Goal: Find specific page/section: Find specific page/section

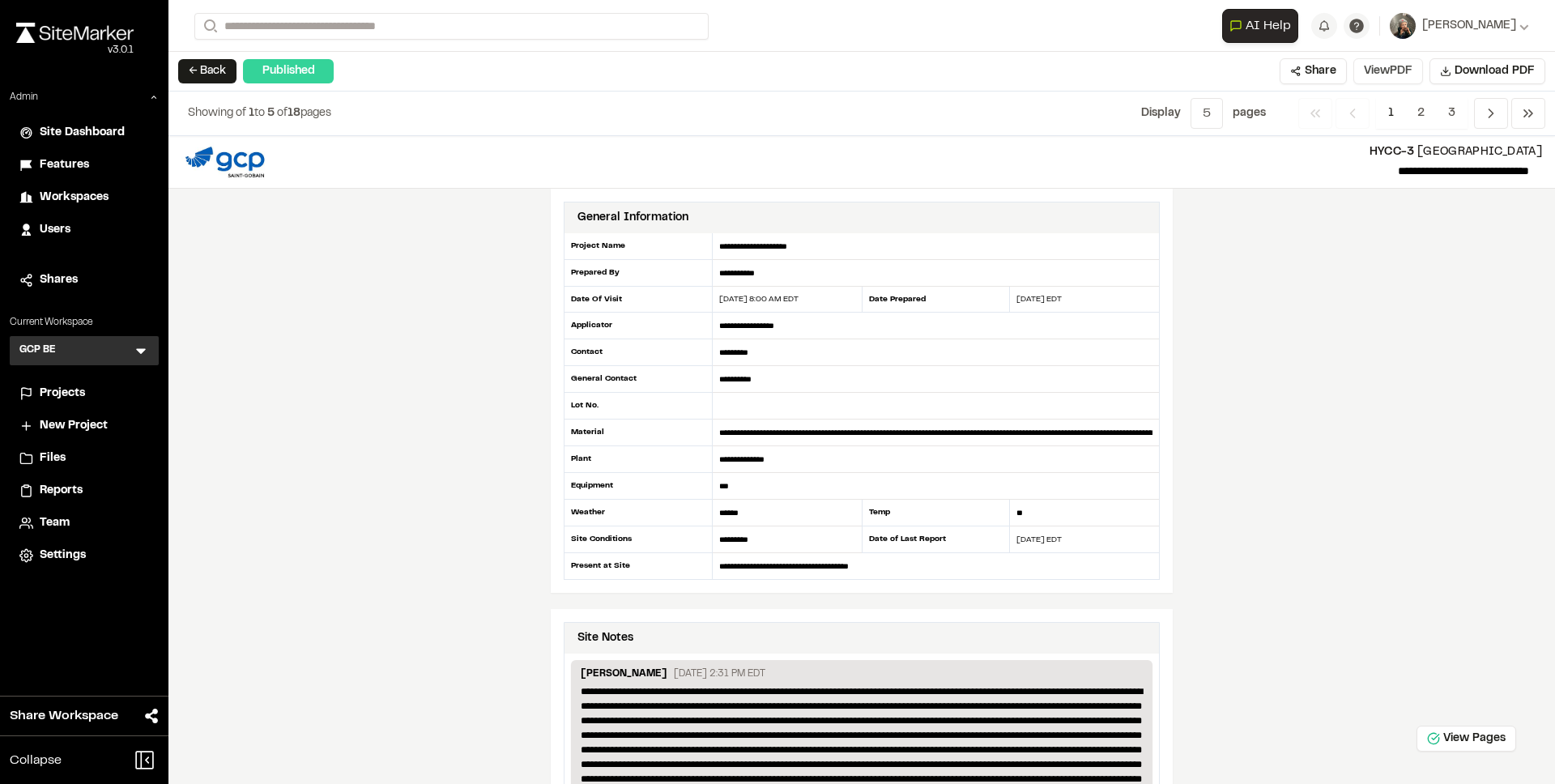
click at [1407, 76] on button "View PDF" at bounding box center [1387, 71] width 69 height 26
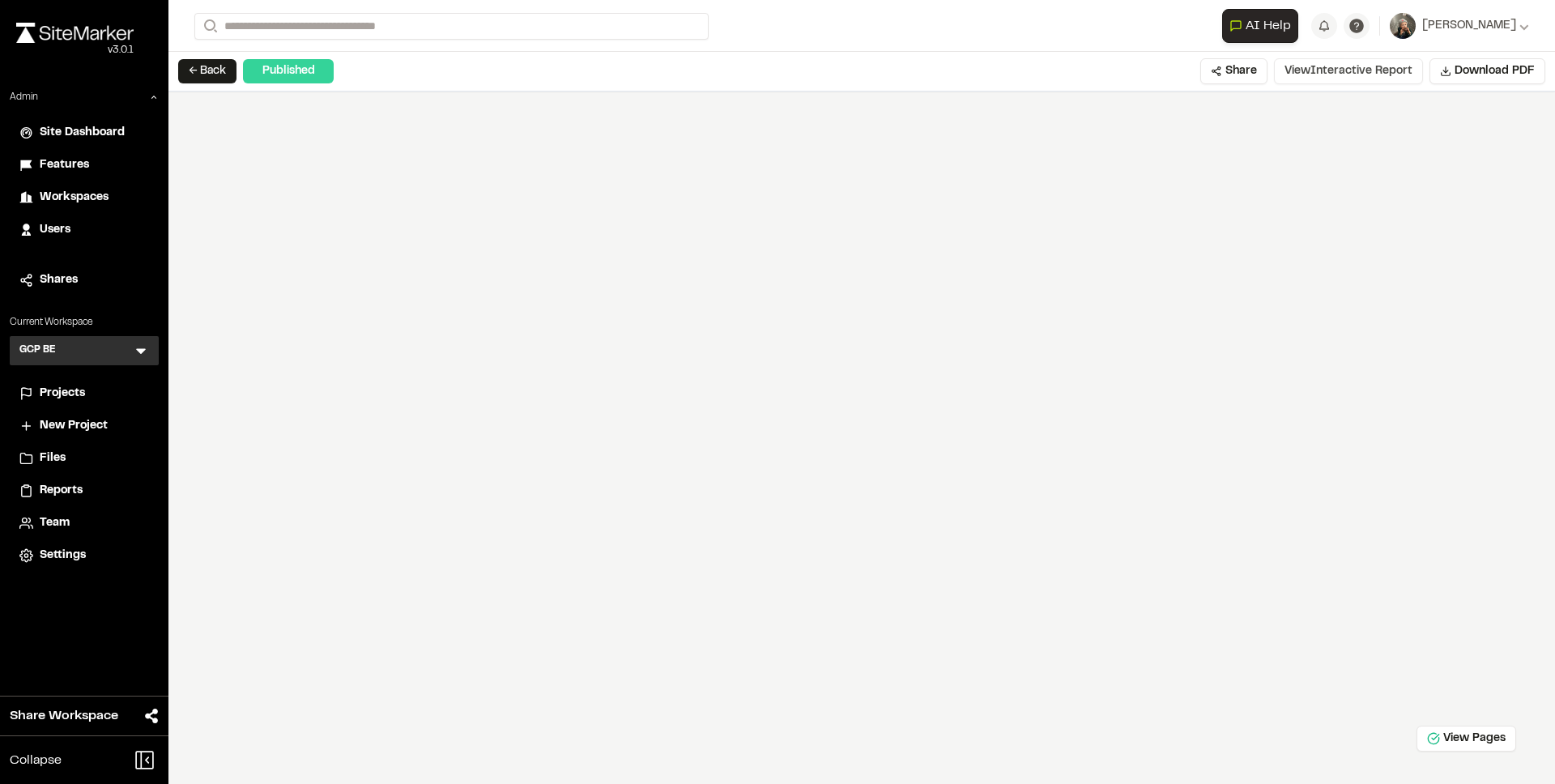
click at [1359, 68] on button "View Interactive Report" at bounding box center [1349, 71] width 149 height 26
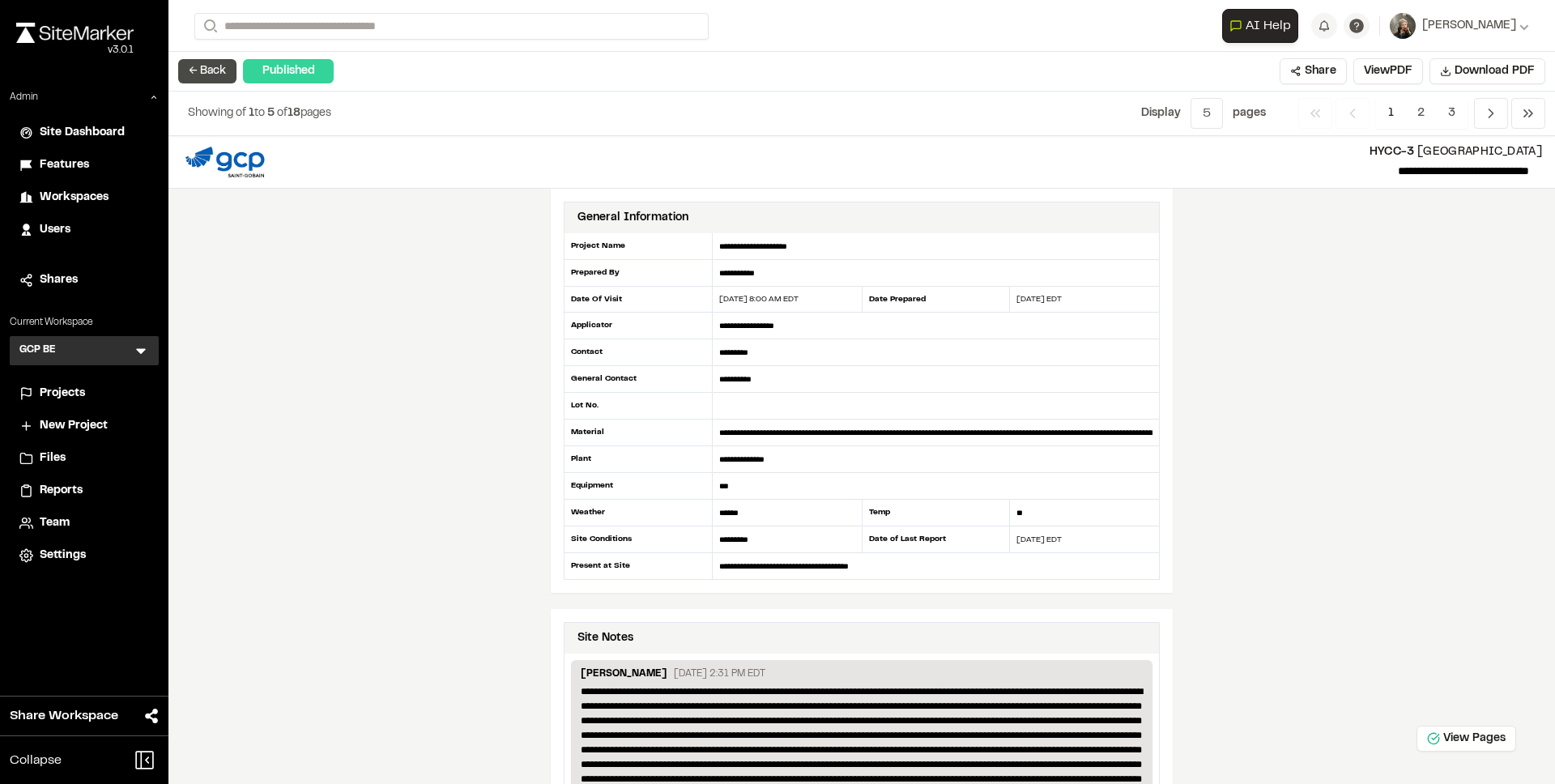
click at [221, 77] on button "← Back" at bounding box center [207, 71] width 58 height 25
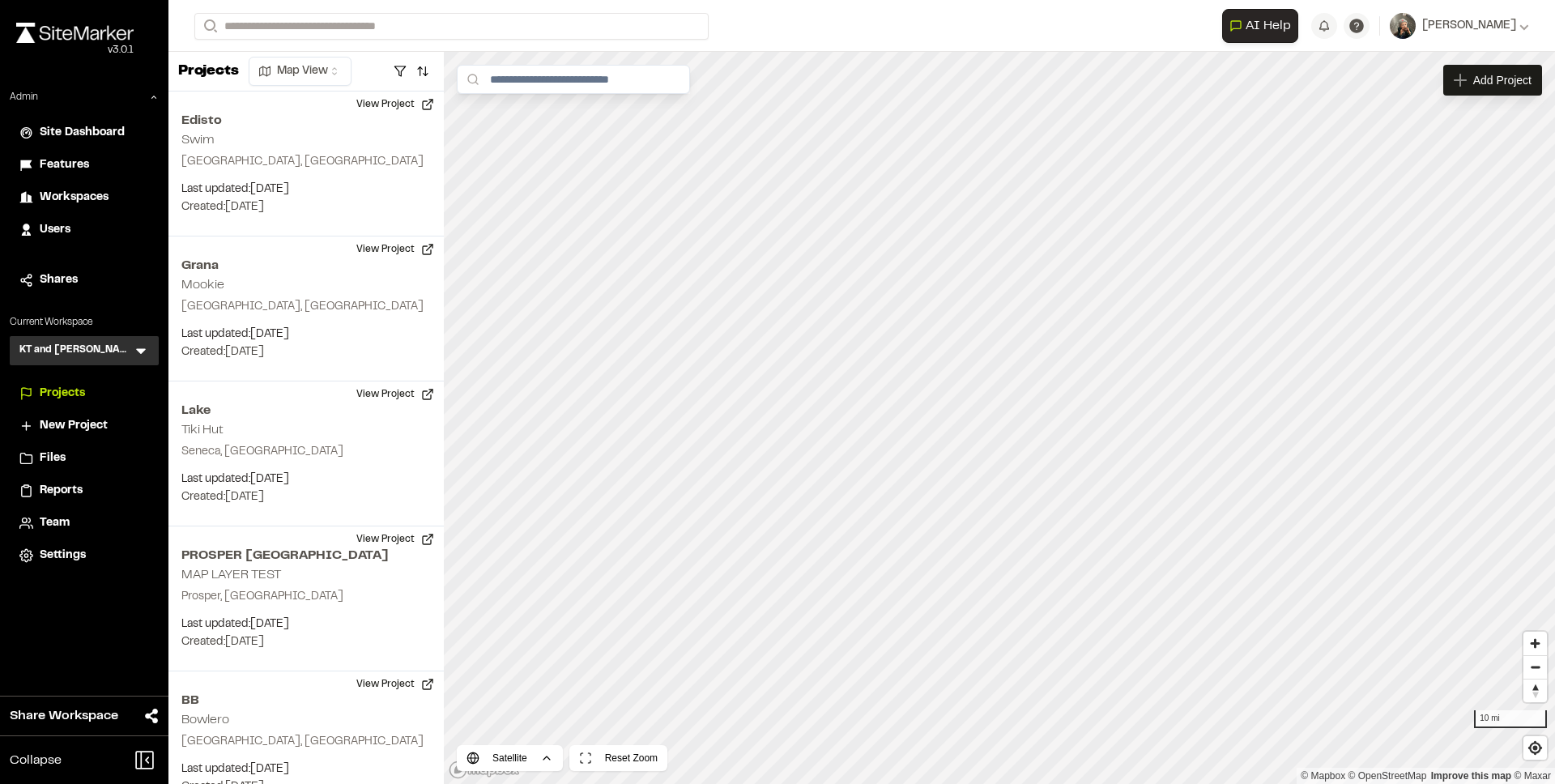
scroll to position [1335, 0]
click at [140, 353] on icon at bounding box center [140, 350] width 16 height 16
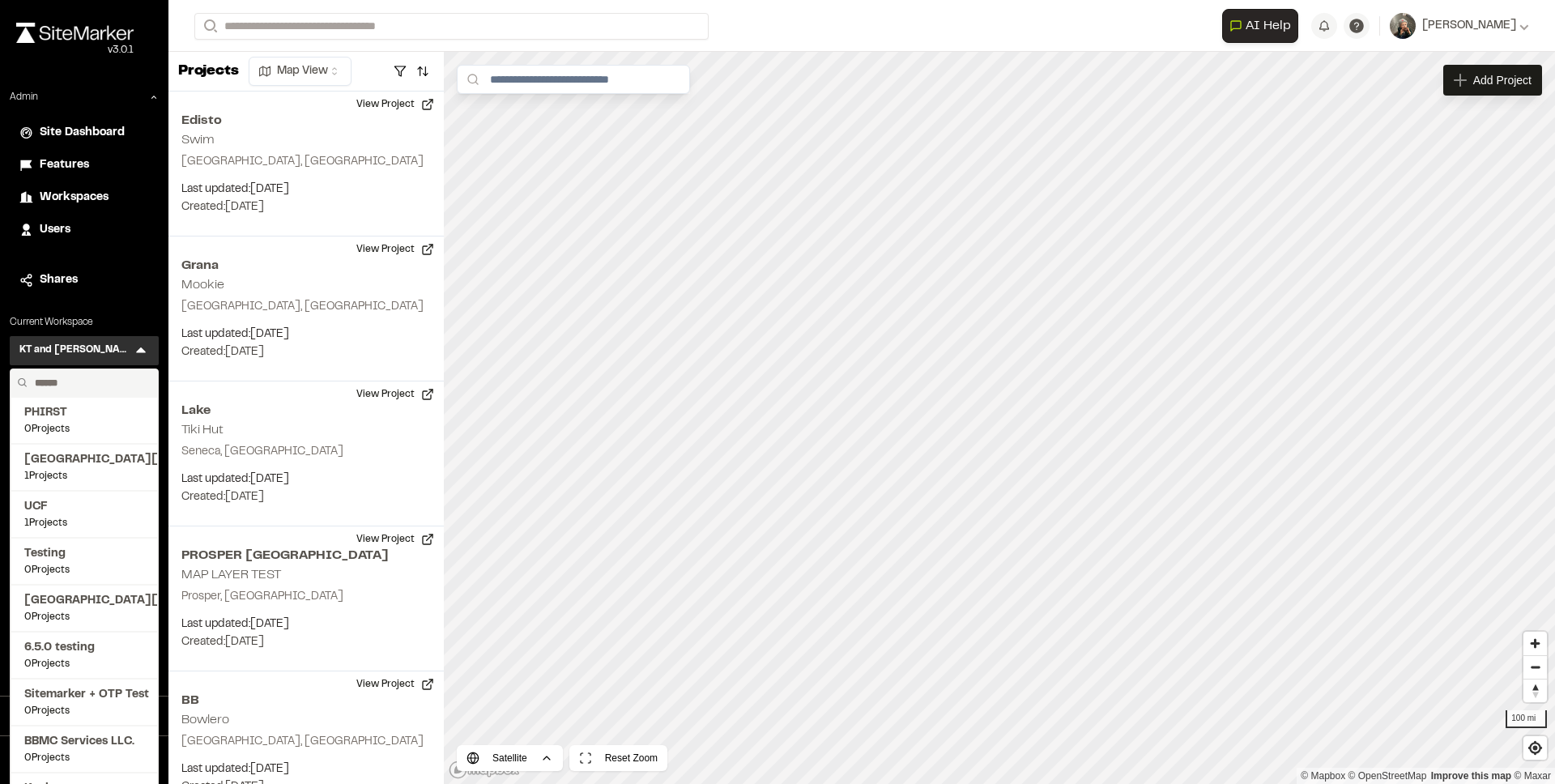
click at [77, 378] on input "text" at bounding box center [90, 383] width 123 height 27
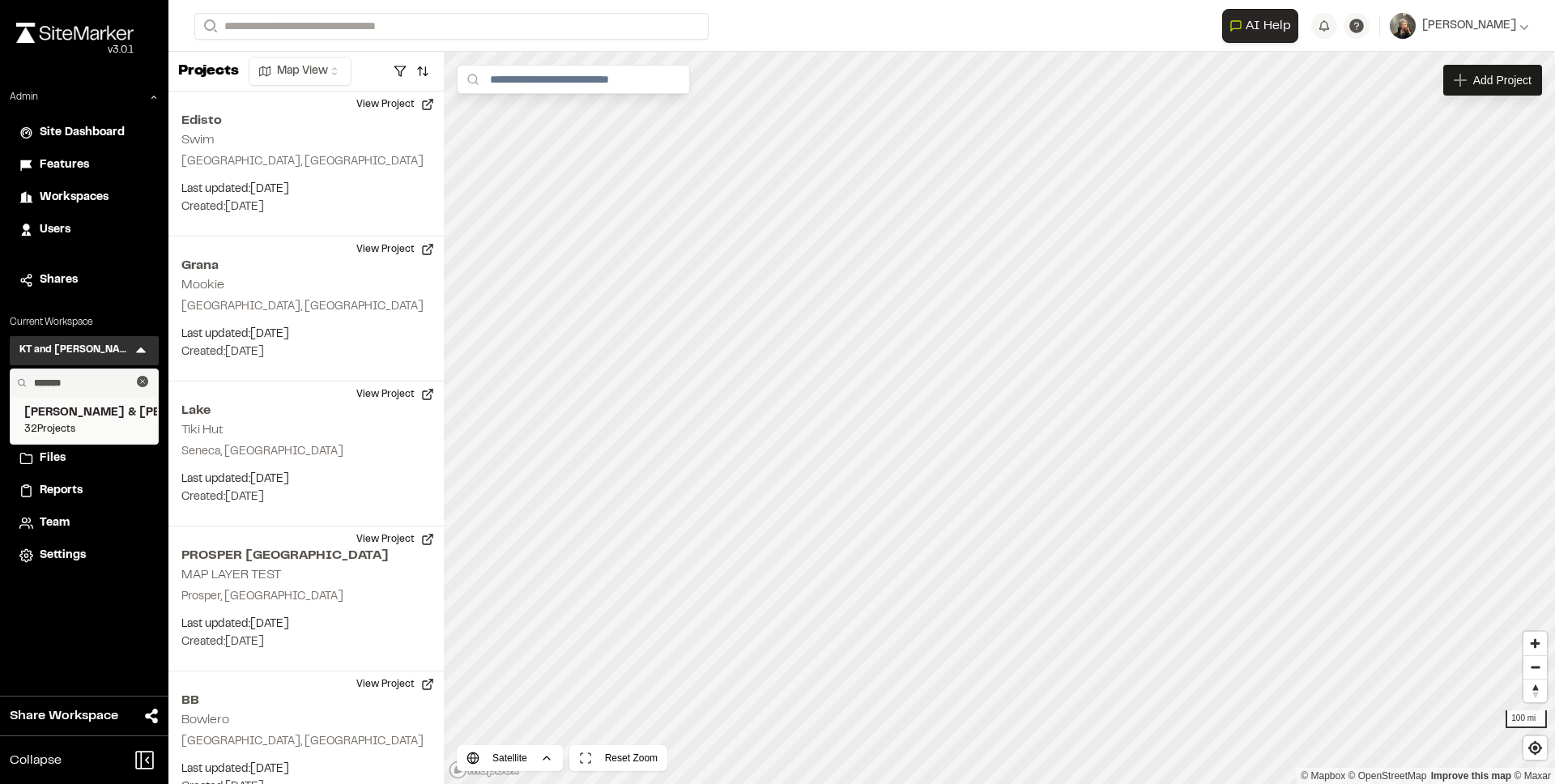
type input "*******"
click at [83, 432] on span "32 Projects" at bounding box center [84, 428] width 119 height 15
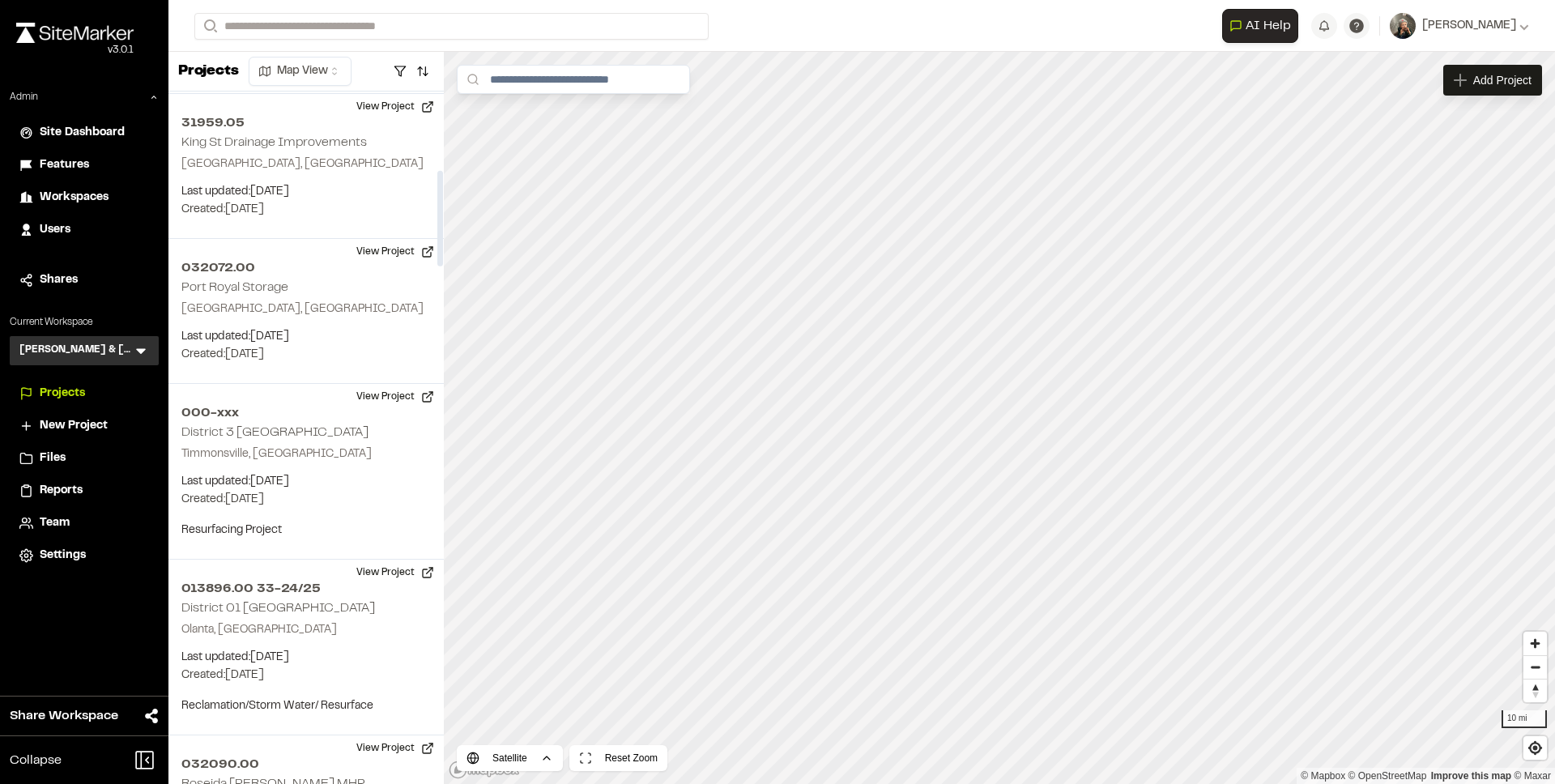
scroll to position [566, 0]
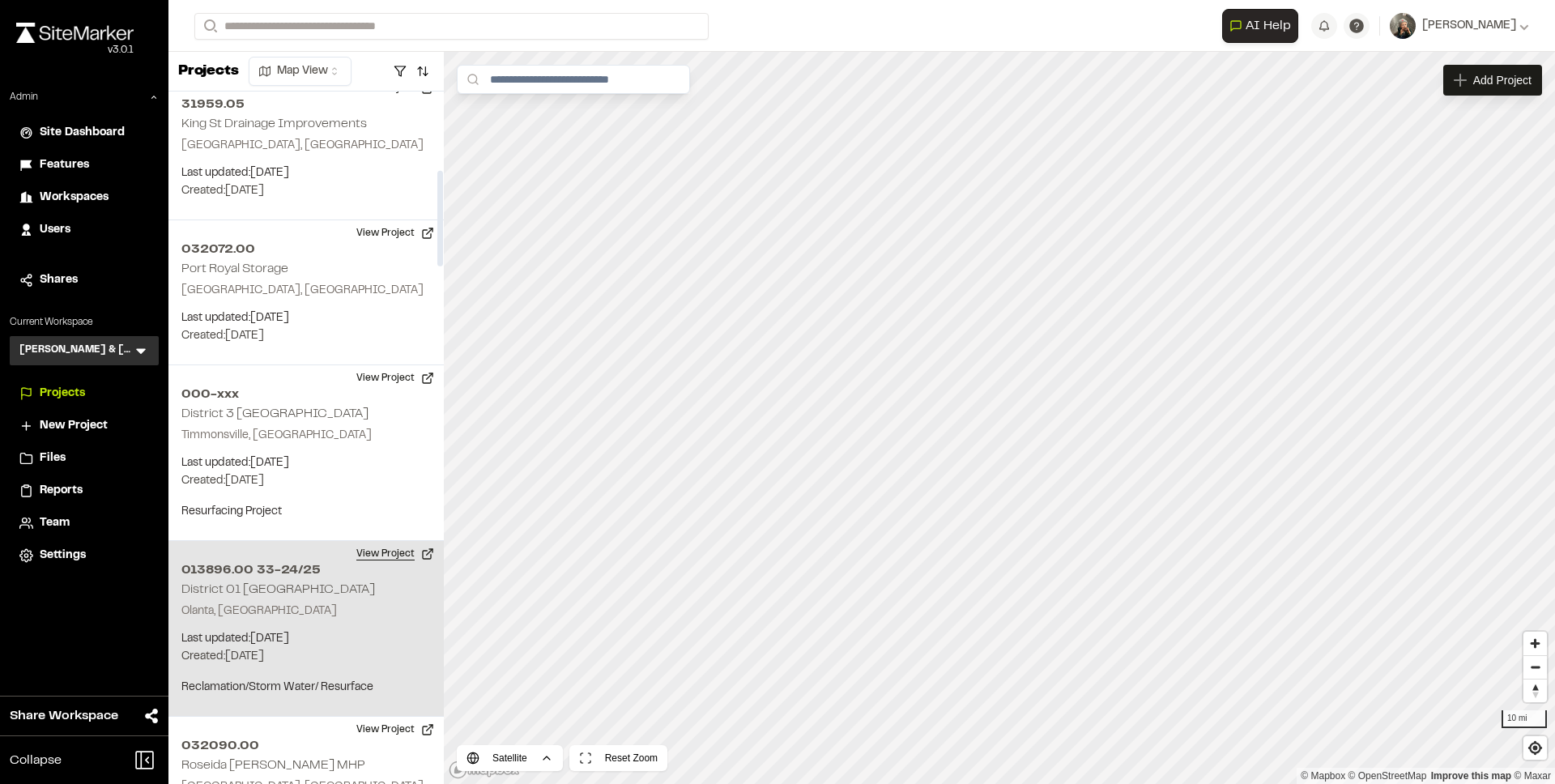
click at [385, 546] on button "View Project" at bounding box center [395, 554] width 97 height 26
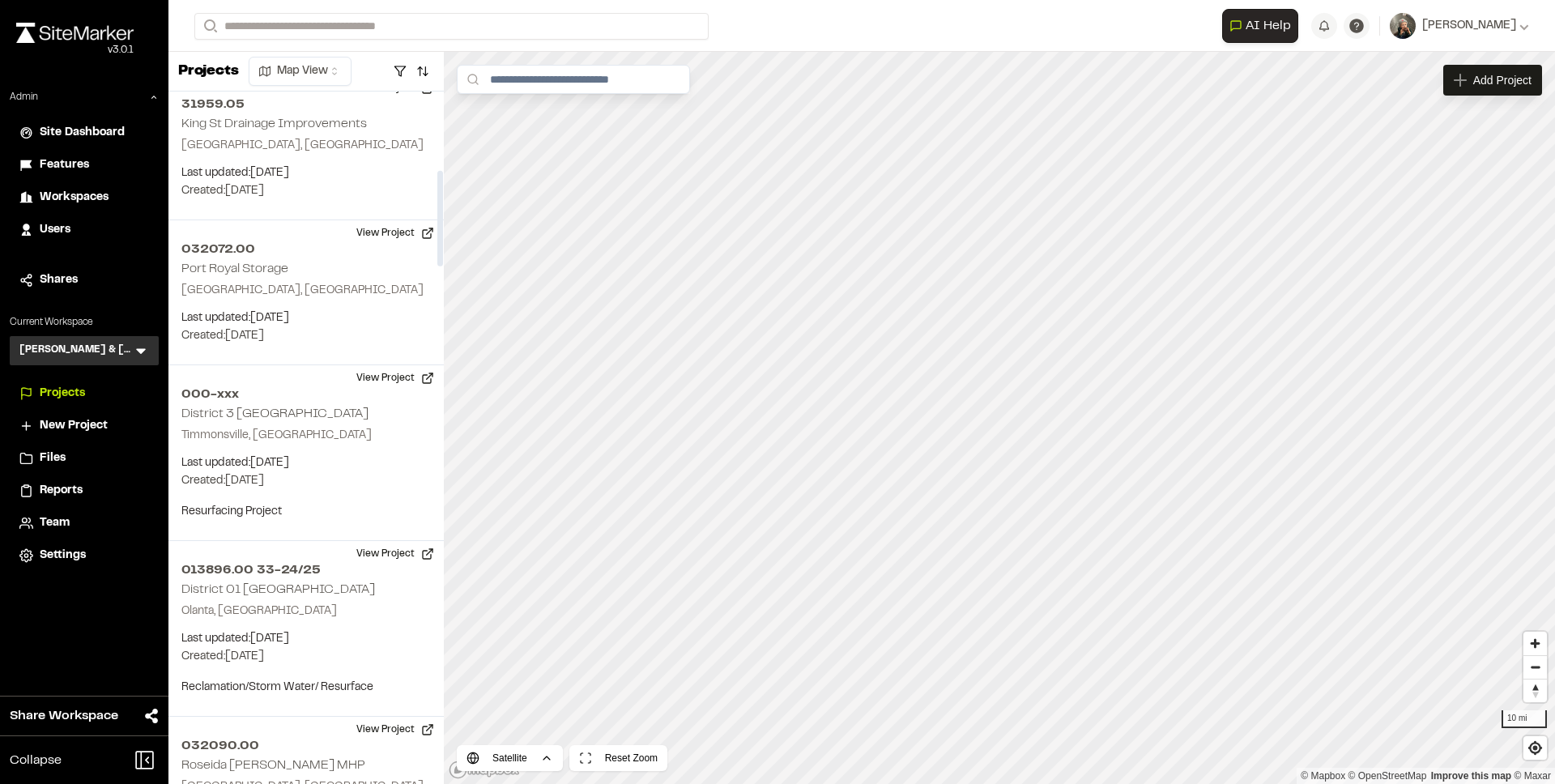
click at [139, 345] on icon at bounding box center [140, 350] width 16 height 16
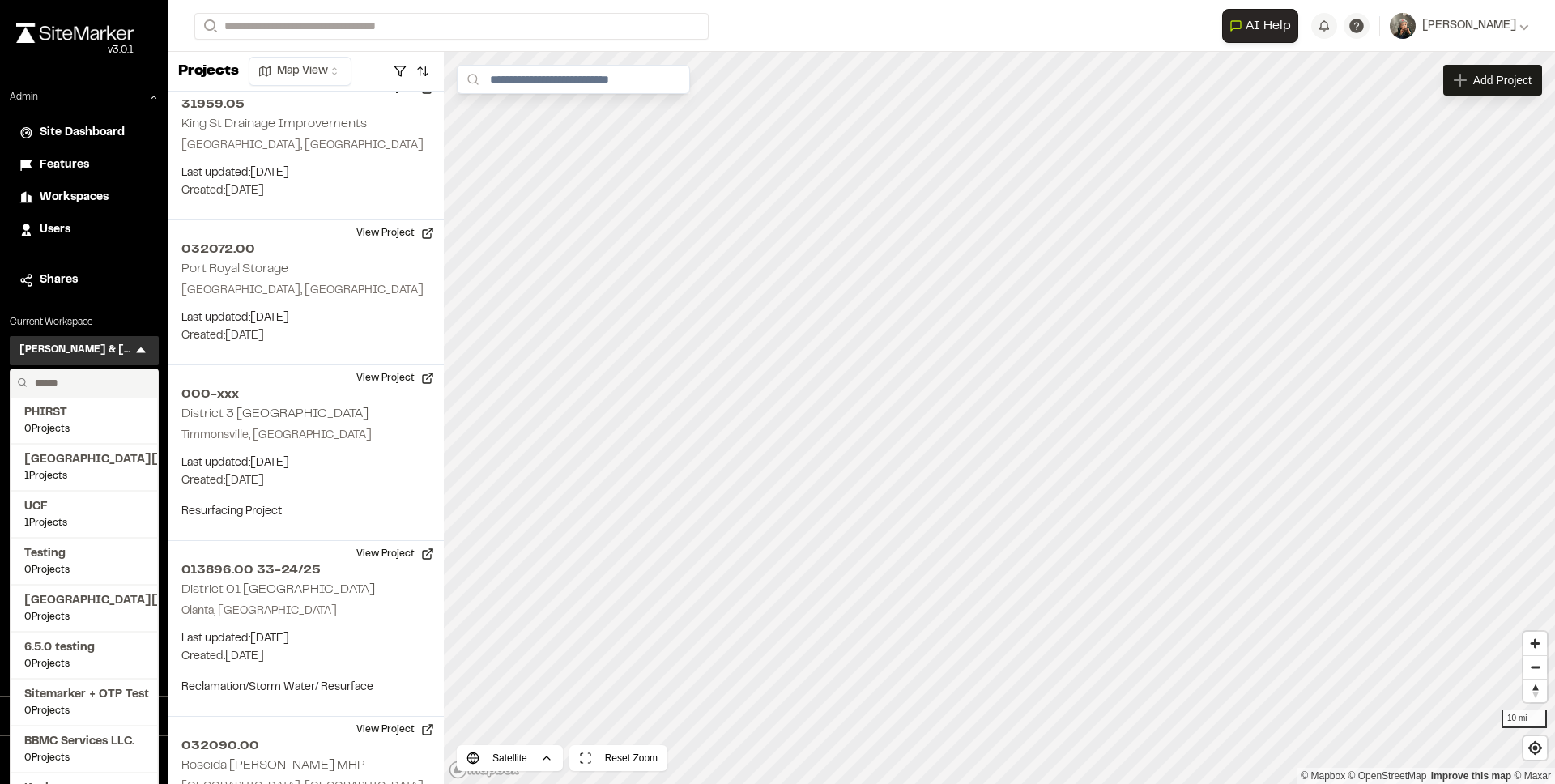
click at [100, 386] on input "text" at bounding box center [90, 383] width 123 height 27
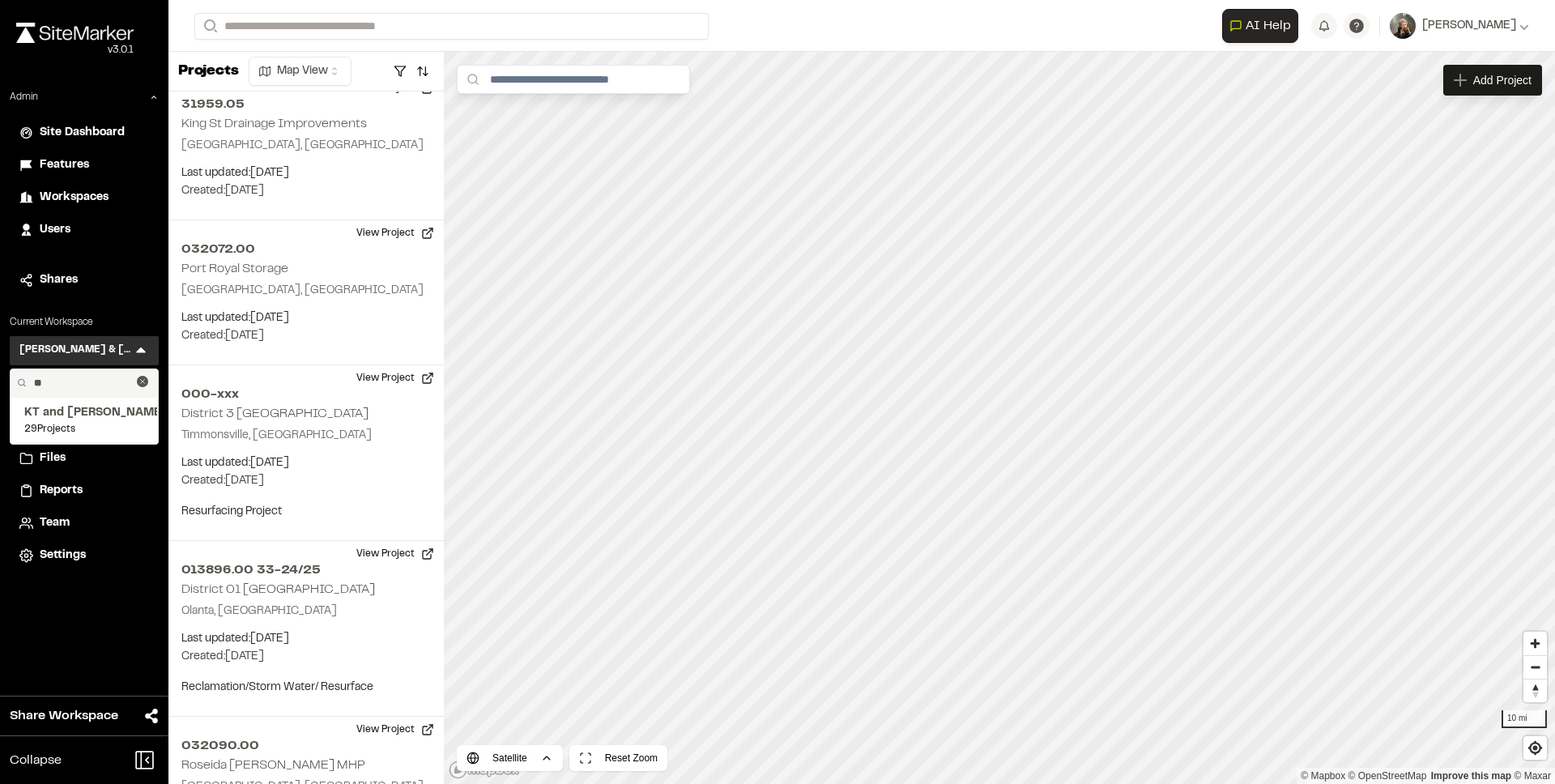
type input "**"
click at [84, 415] on span "KT and Tom" at bounding box center [84, 413] width 119 height 18
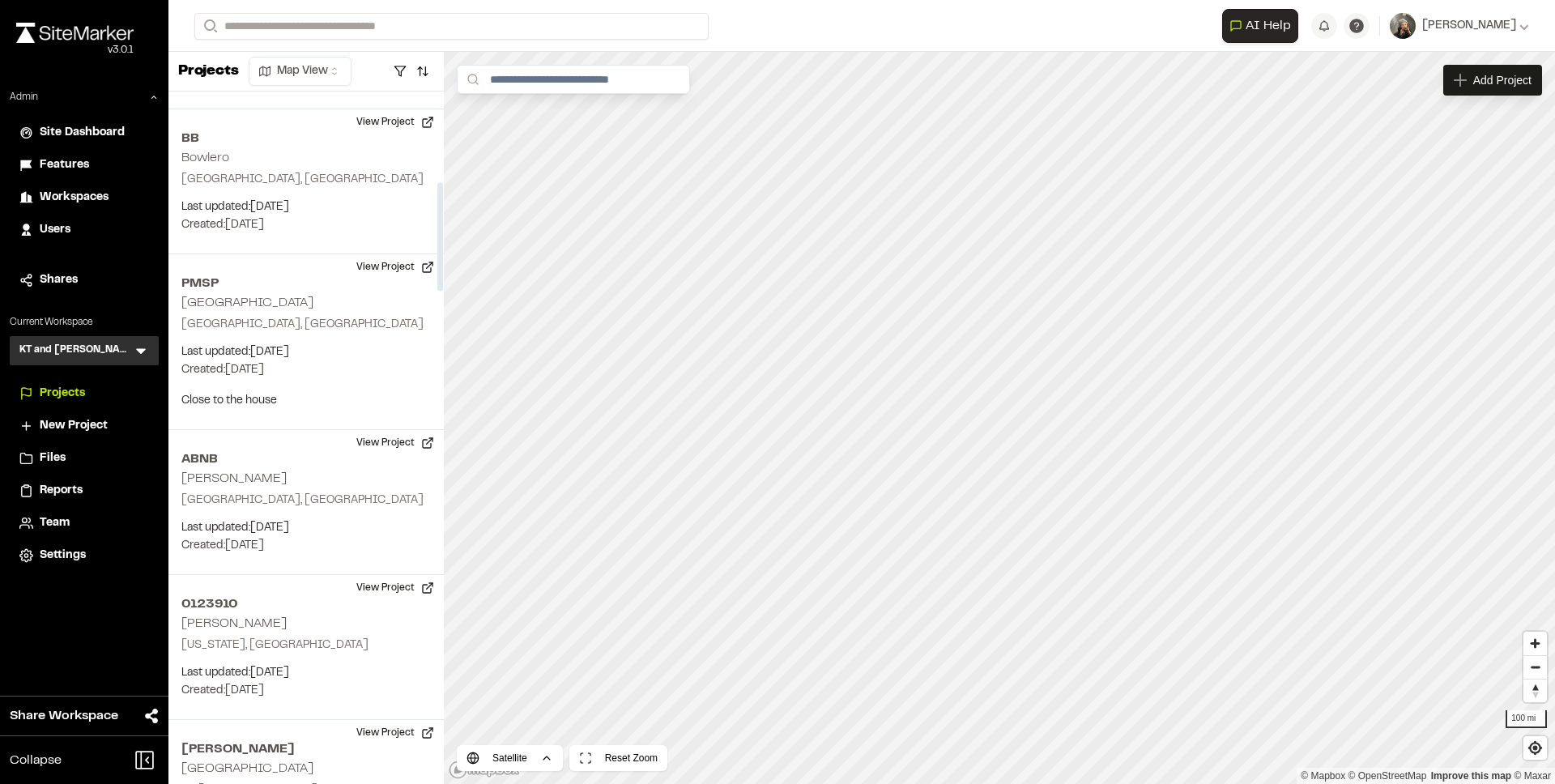
scroll to position [580, 0]
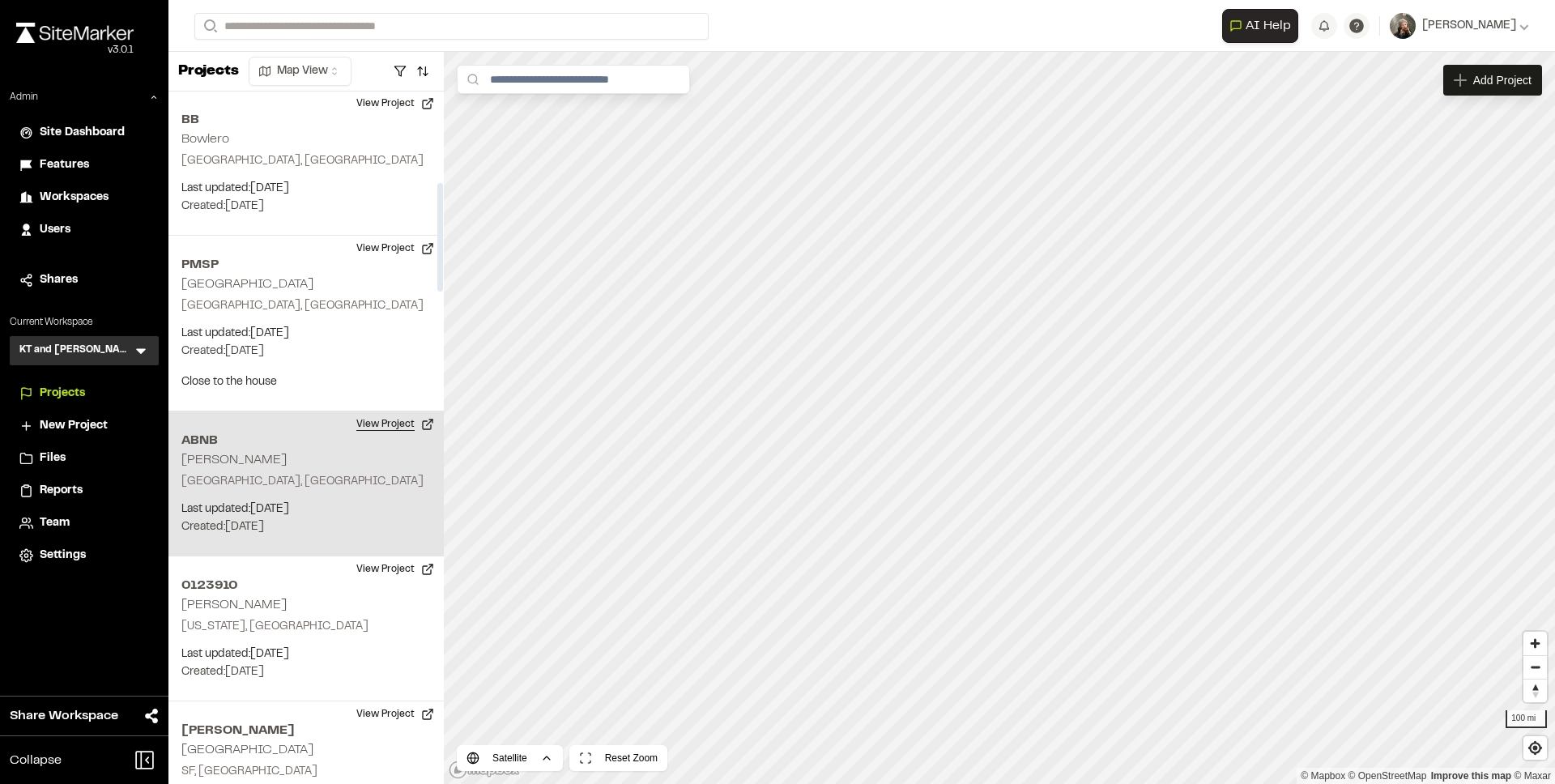
click at [392, 421] on button "View Project" at bounding box center [395, 424] width 97 height 26
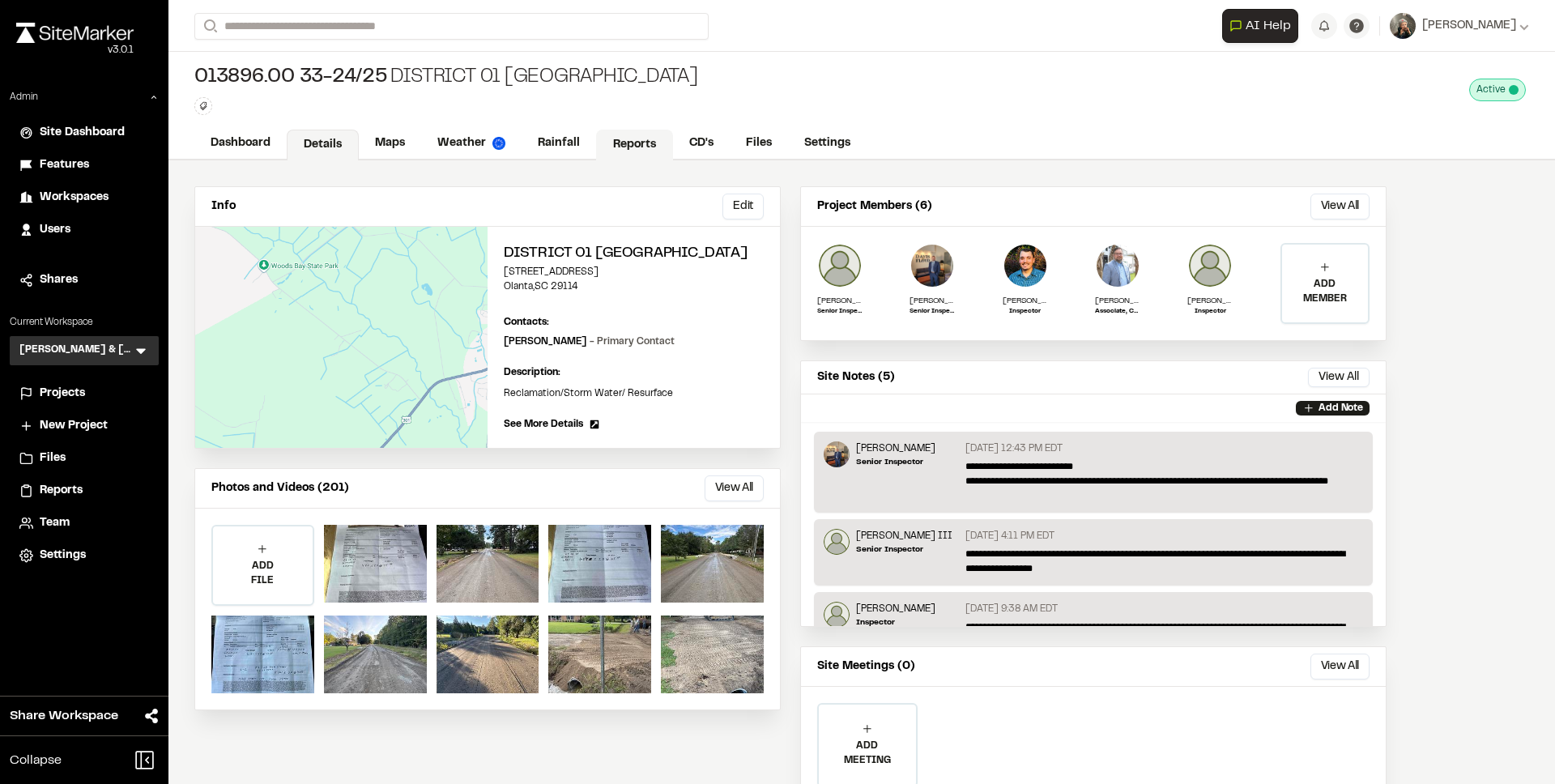
click at [611, 148] on link "Reports" at bounding box center [635, 145] width 77 height 31
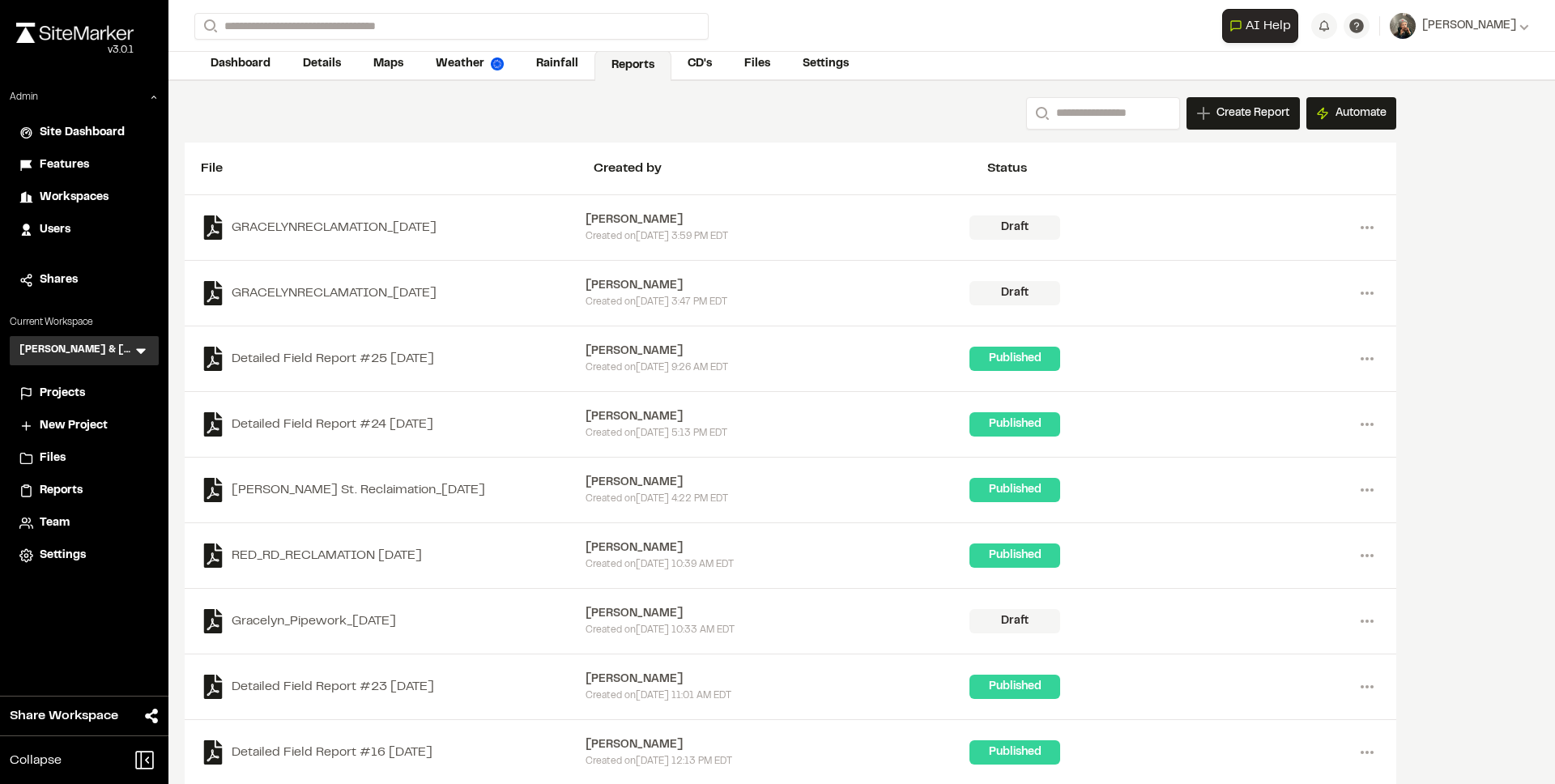
scroll to position [121, 0]
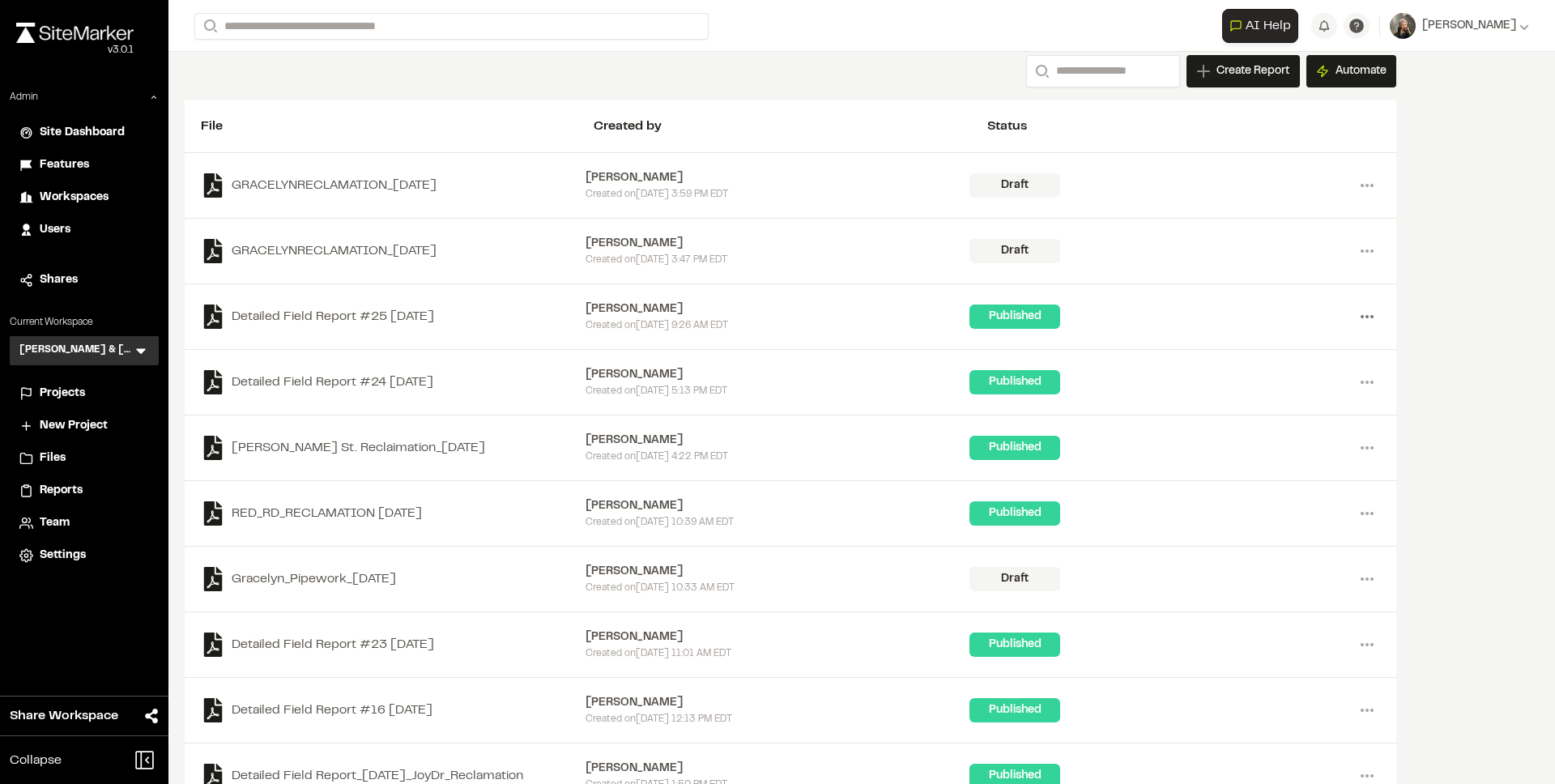
click at [1356, 311] on icon at bounding box center [1367, 317] width 26 height 26
click at [1305, 345] on link "View" at bounding box center [1308, 350] width 140 height 25
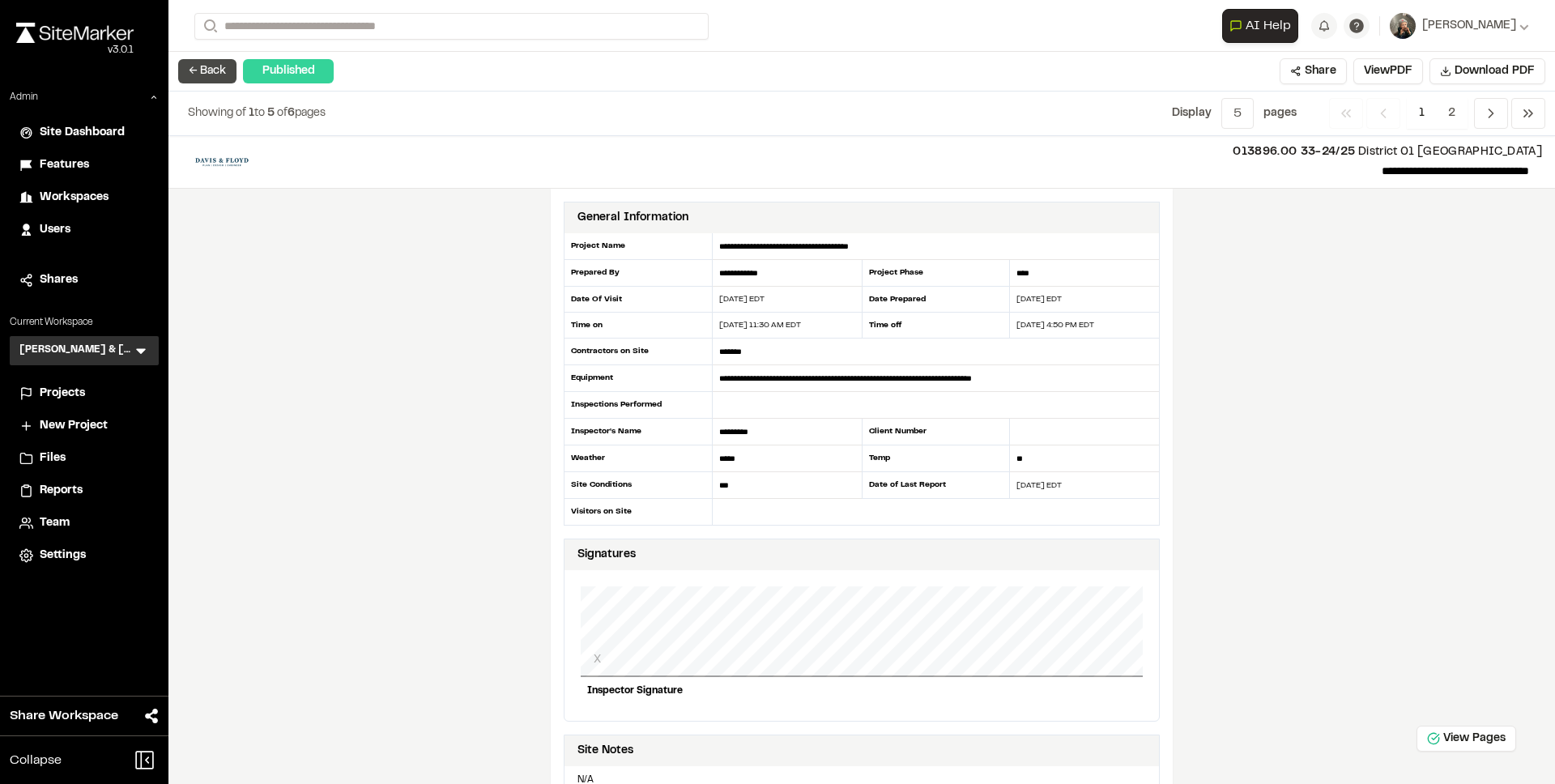
click at [216, 71] on button "← Back" at bounding box center [207, 71] width 58 height 25
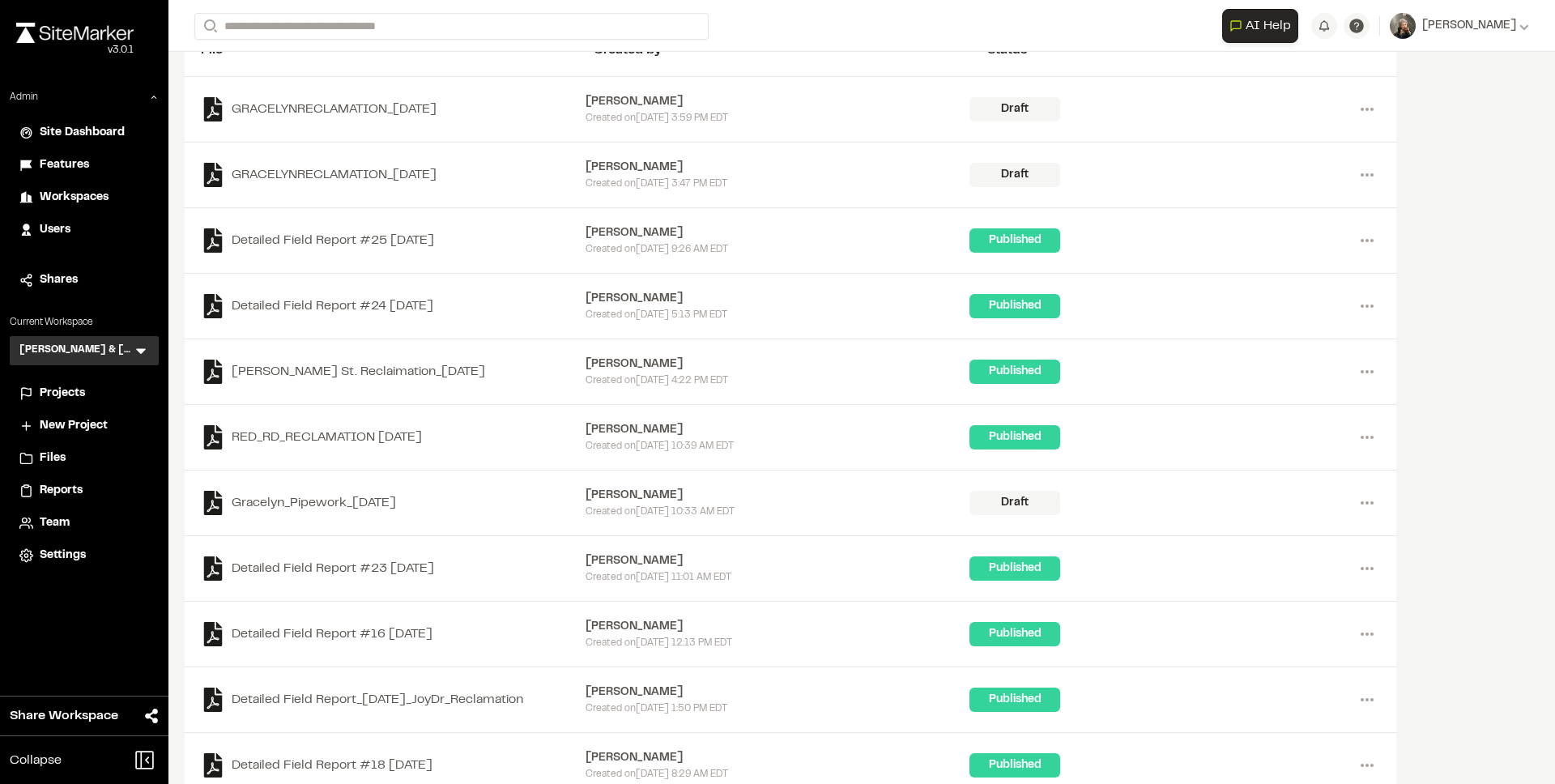
scroll to position [256, 0]
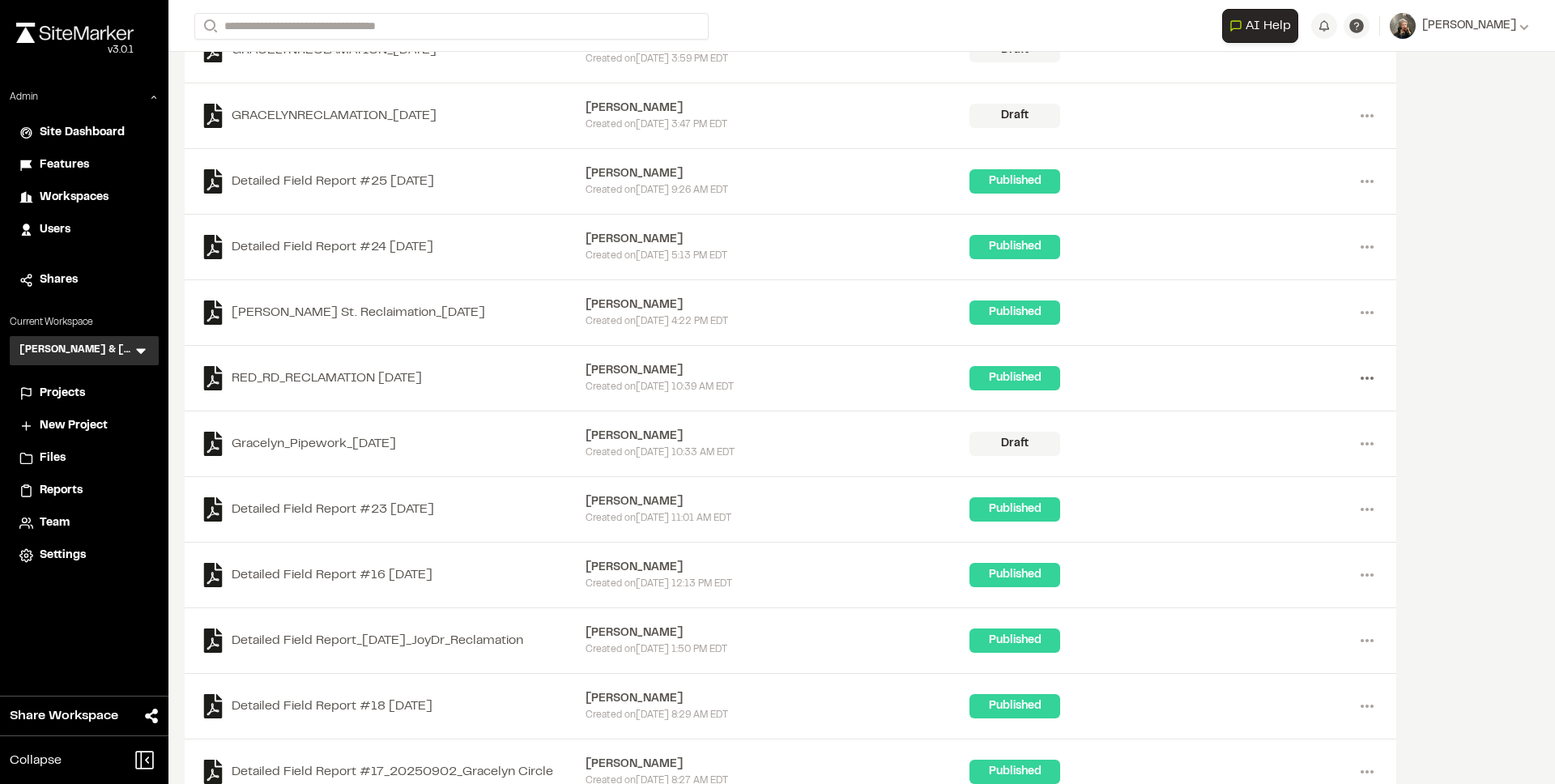
click at [1357, 374] on icon at bounding box center [1367, 378] width 26 height 26
click at [1308, 403] on link "View" at bounding box center [1308, 413] width 140 height 25
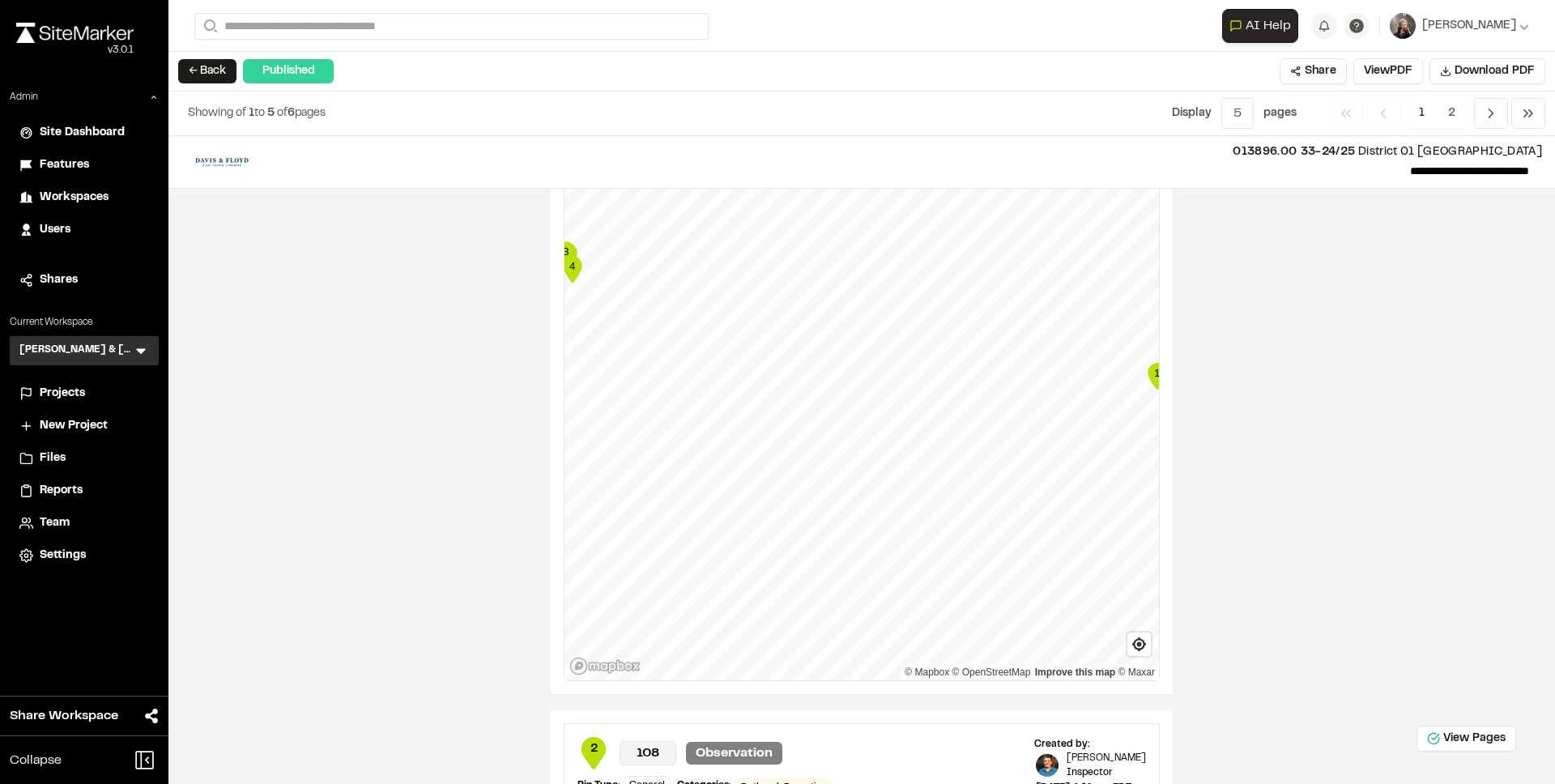
scroll to position [1359, 0]
click at [200, 70] on button "← Back" at bounding box center [207, 71] width 58 height 25
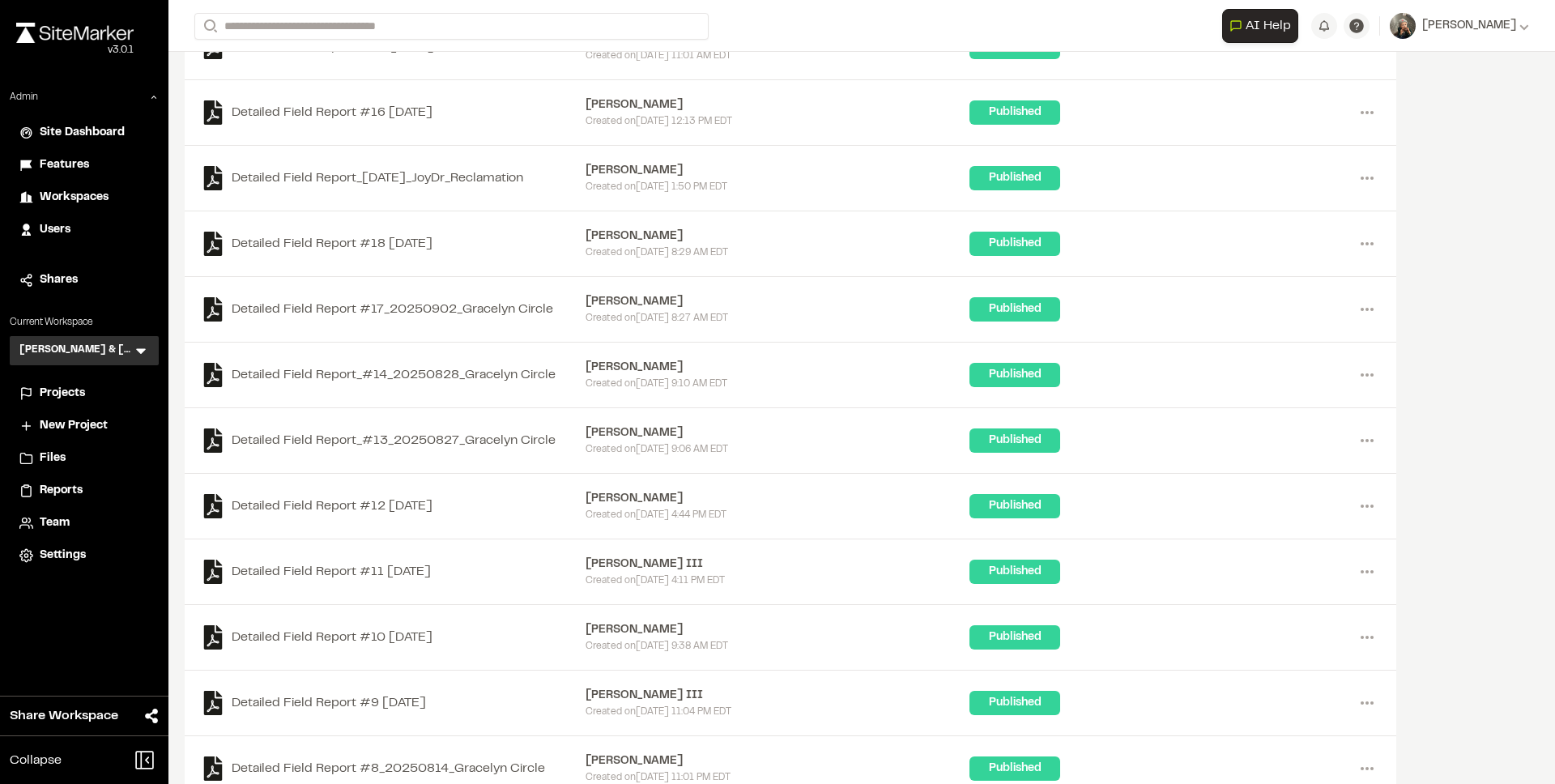
scroll to position [727, 0]
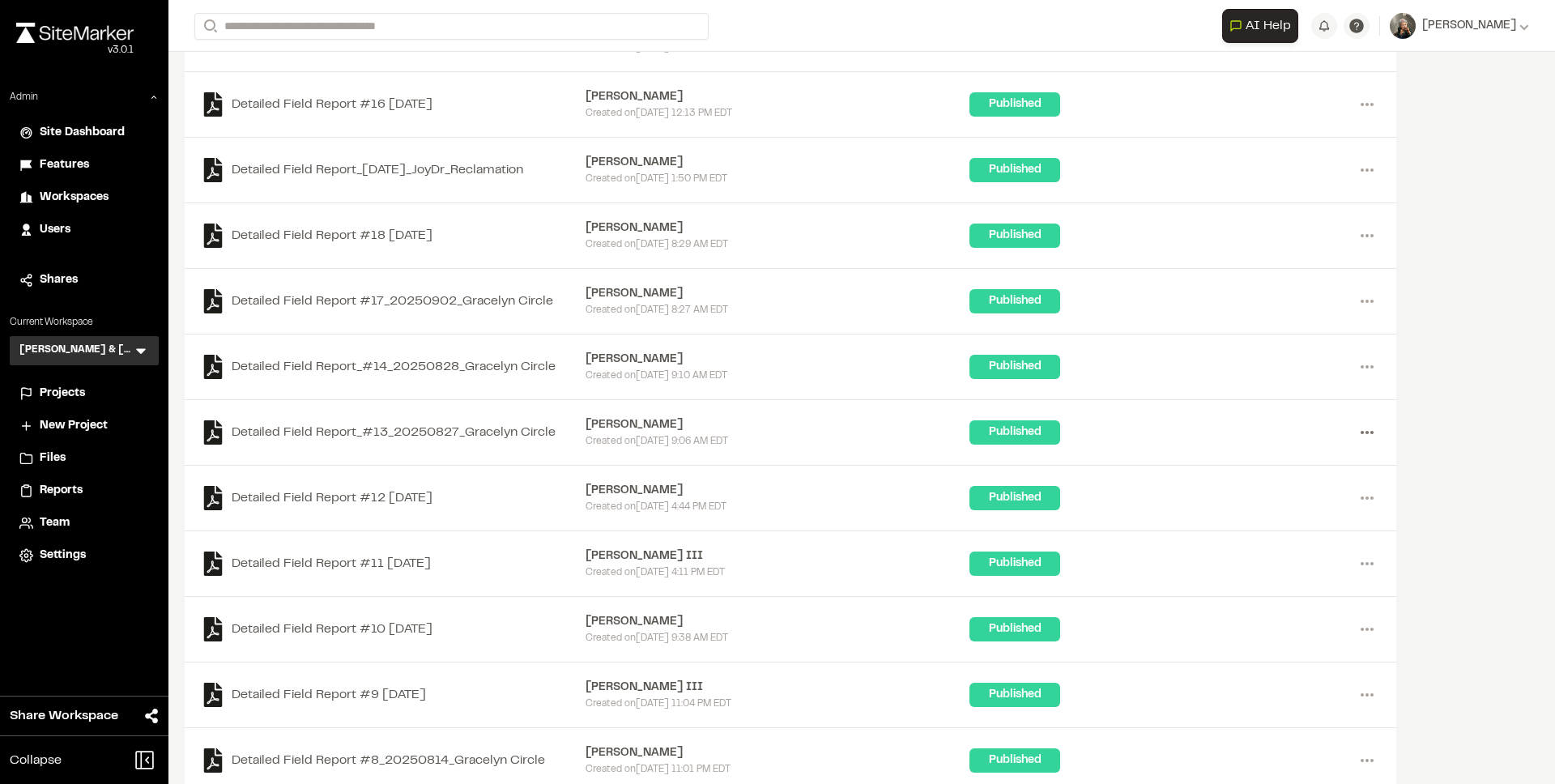
click at [1363, 434] on icon at bounding box center [1367, 433] width 26 height 26
click at [1310, 462] on link "View" at bounding box center [1308, 466] width 140 height 25
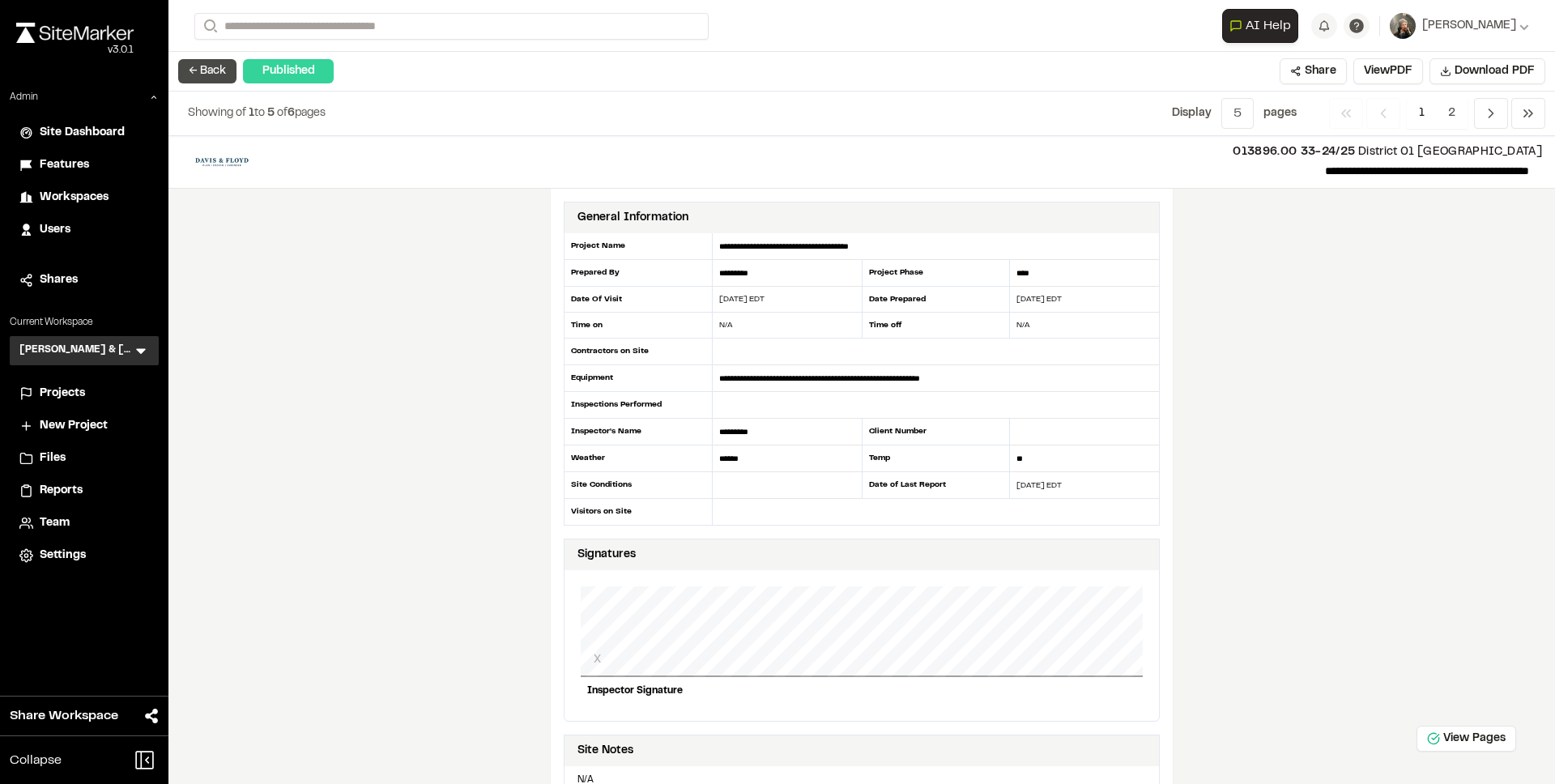
click at [213, 68] on button "← Back" at bounding box center [207, 71] width 58 height 25
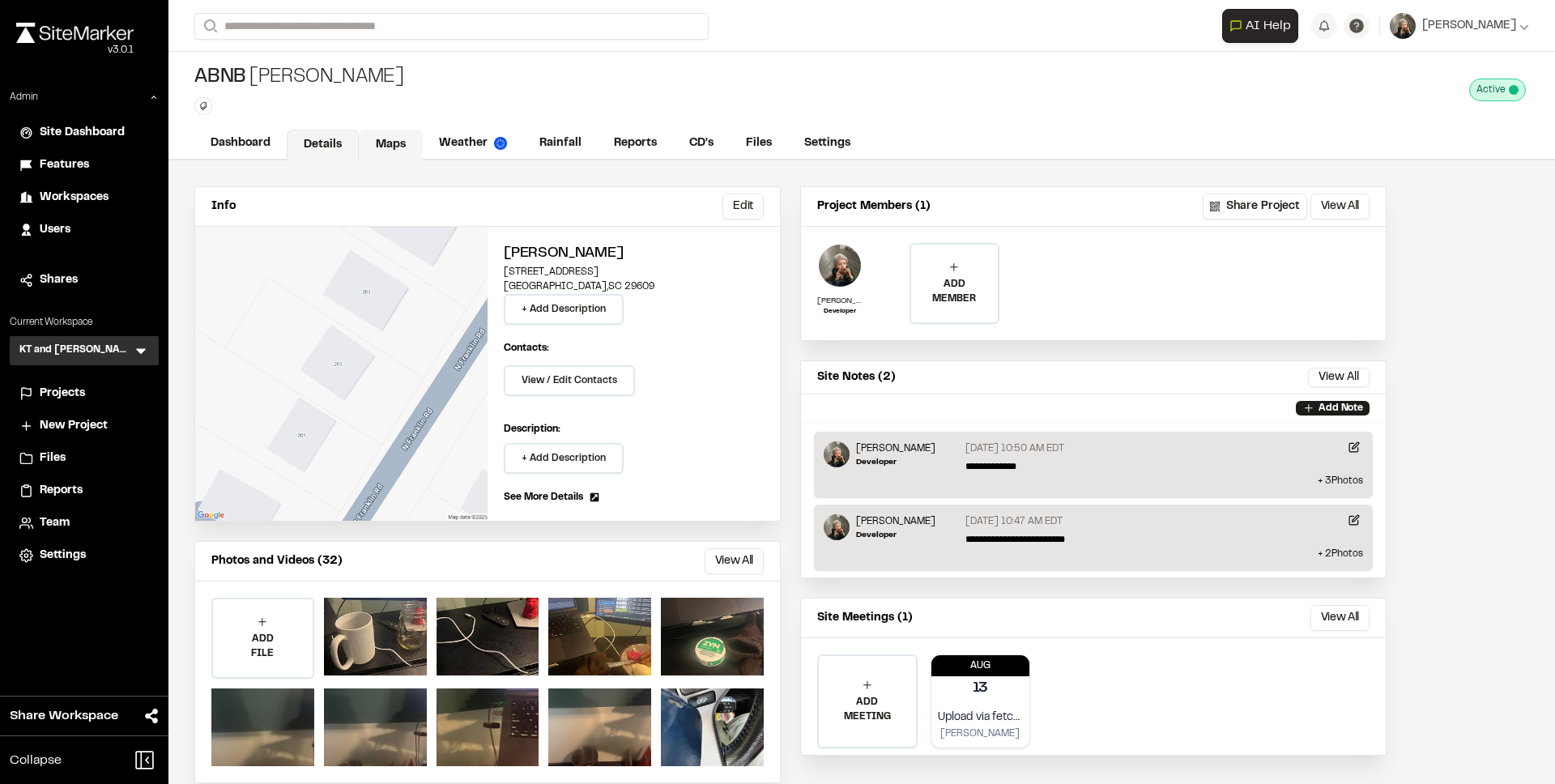
click at [400, 146] on link "Maps" at bounding box center [391, 145] width 64 height 31
